Goal: Task Accomplishment & Management: Complete application form

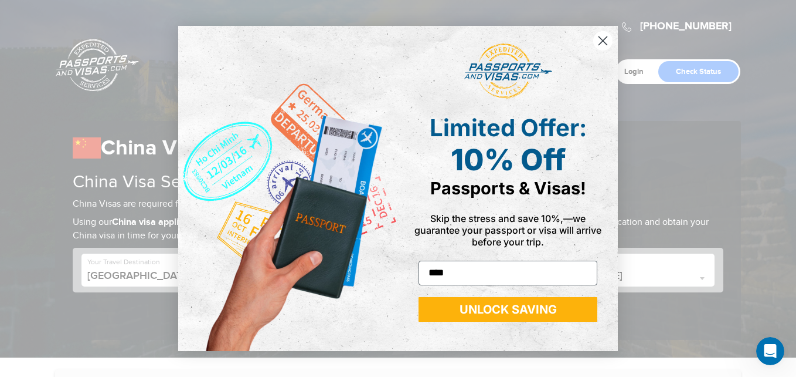
type input "**********"
click at [524, 313] on button "UNLOCK SAVING" at bounding box center [508, 309] width 179 height 25
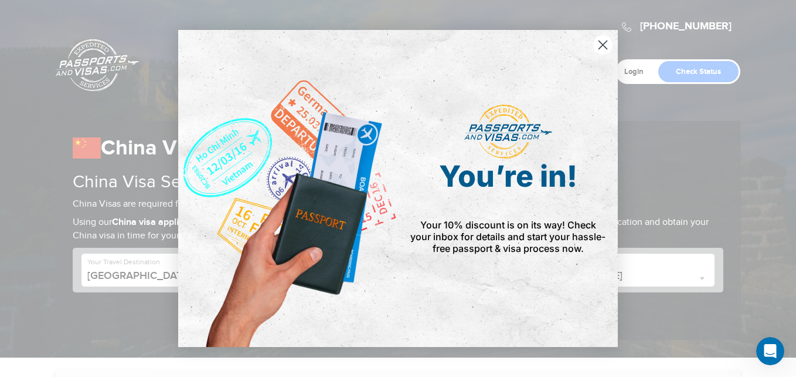
click at [740, 169] on div "Close dialog You’re in! Your 10% discount is on its way! Check your inbox for d…" at bounding box center [398, 188] width 796 height 377
click at [746, 228] on div "Close dialog You’re in! Your 10% discount is on its way! Check your inbox for d…" at bounding box center [398, 188] width 796 height 377
click at [158, 319] on div "Close dialog You’re in! Your 10% discount is on its way! Check your inbox for d…" at bounding box center [398, 188] width 796 height 377
click at [604, 45] on icon "Close dialog" at bounding box center [603, 45] width 8 height 8
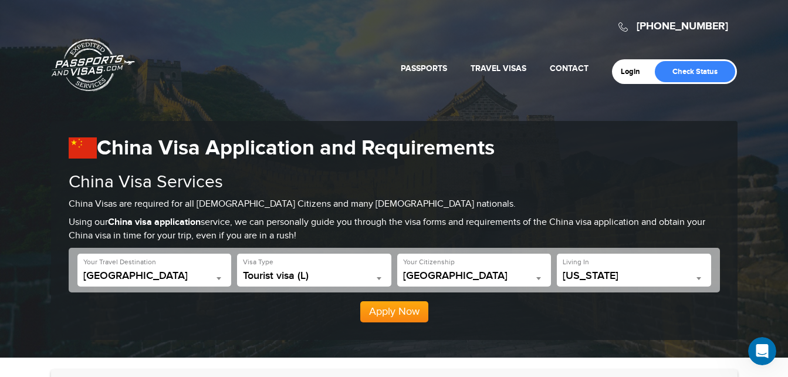
click at [698, 278] on b at bounding box center [698, 278] width 5 height 3
click at [699, 279] on b at bounding box center [698, 278] width 5 height 3
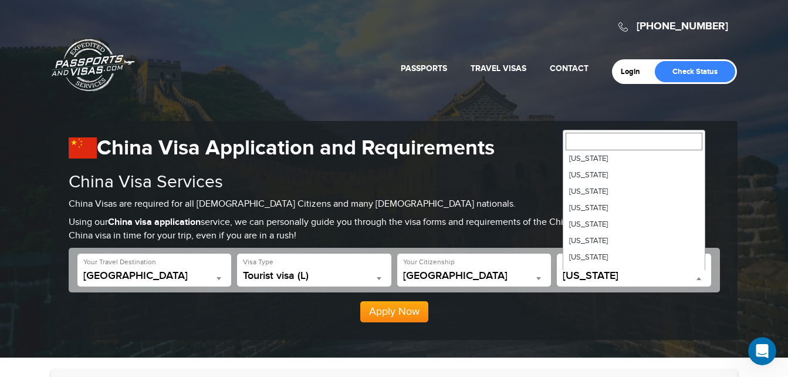
scroll to position [540, 0]
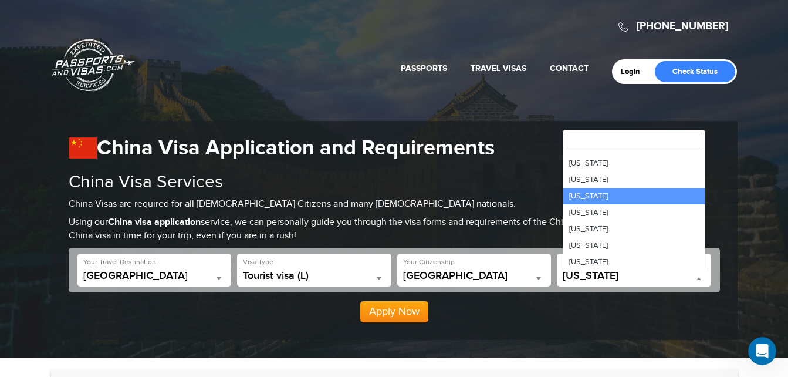
select select "**"
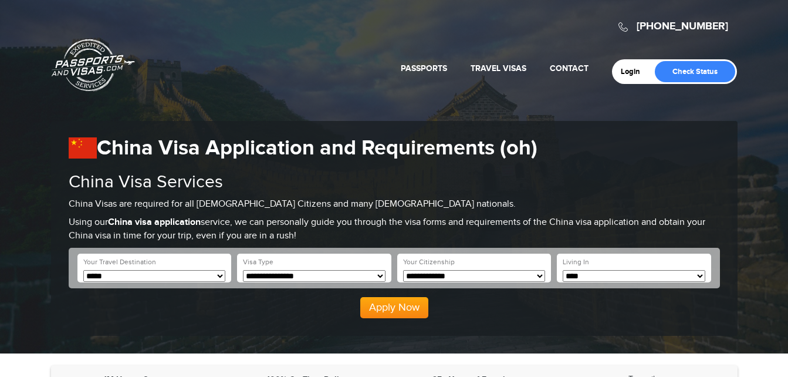
click at [404, 303] on button "Apply Now" at bounding box center [394, 307] width 68 height 21
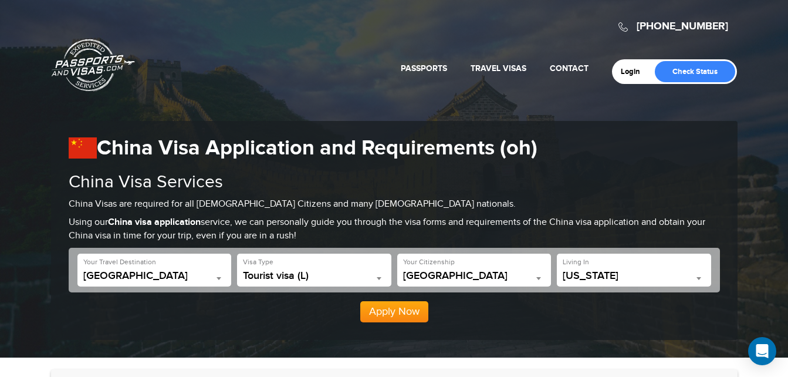
click at [394, 311] on button "Apply Now" at bounding box center [394, 311] width 68 height 21
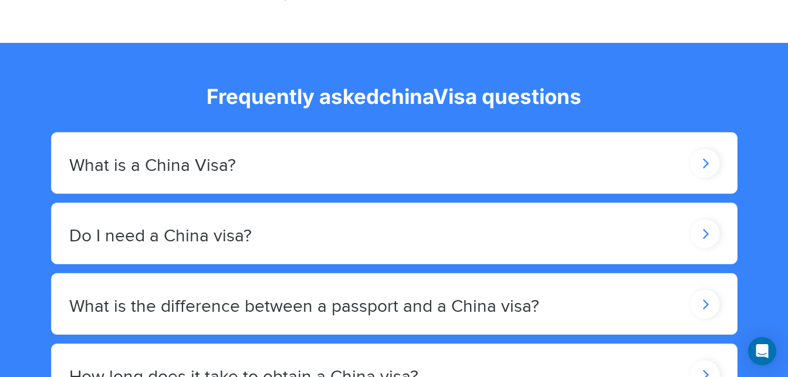
scroll to position [1957, 0]
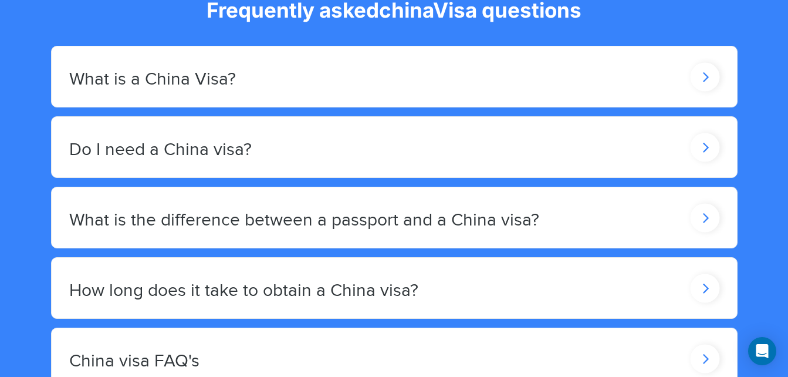
click at [702, 137] on icon at bounding box center [704, 147] width 29 height 29
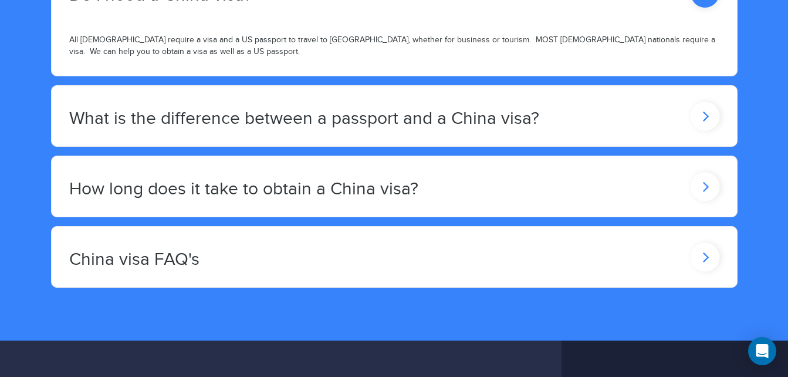
scroll to position [2121, 0]
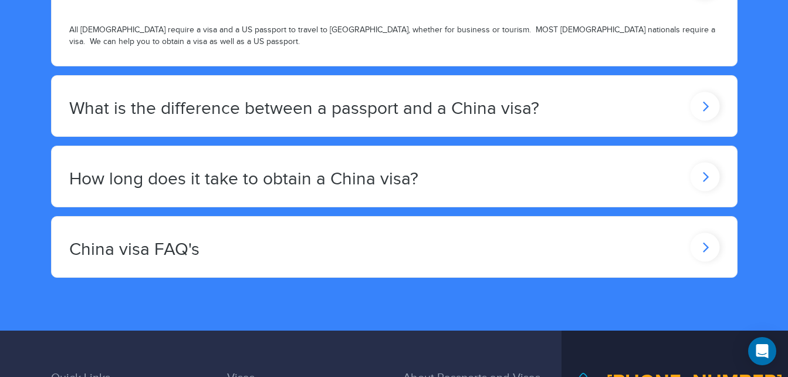
click at [699, 168] on icon at bounding box center [704, 176] width 29 height 29
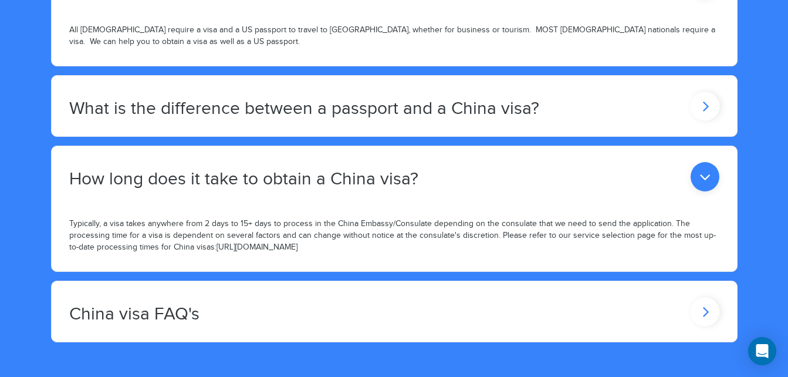
click at [707, 300] on icon at bounding box center [704, 311] width 29 height 29
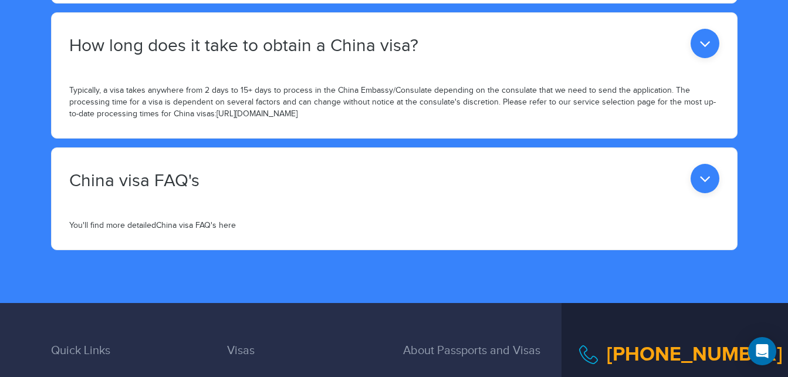
scroll to position [2270, 0]
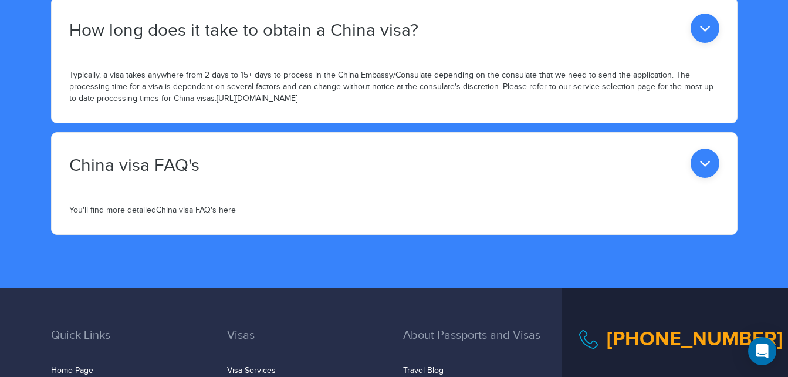
click at [701, 151] on icon at bounding box center [704, 162] width 29 height 29
